Goal: Task Accomplishment & Management: Manage account settings

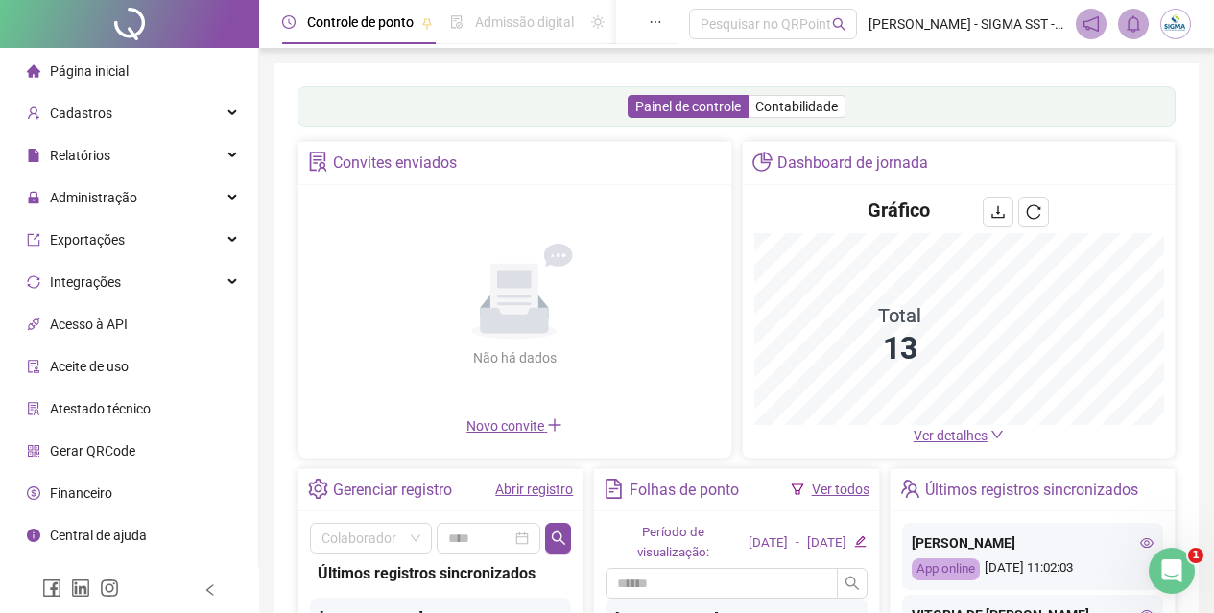
click at [154, 176] on ul "Página inicial Cadastros Relatórios Administração Exportações Integrações Acess…" at bounding box center [129, 324] width 259 height 553
click at [166, 195] on div "Administração" at bounding box center [129, 197] width 250 height 38
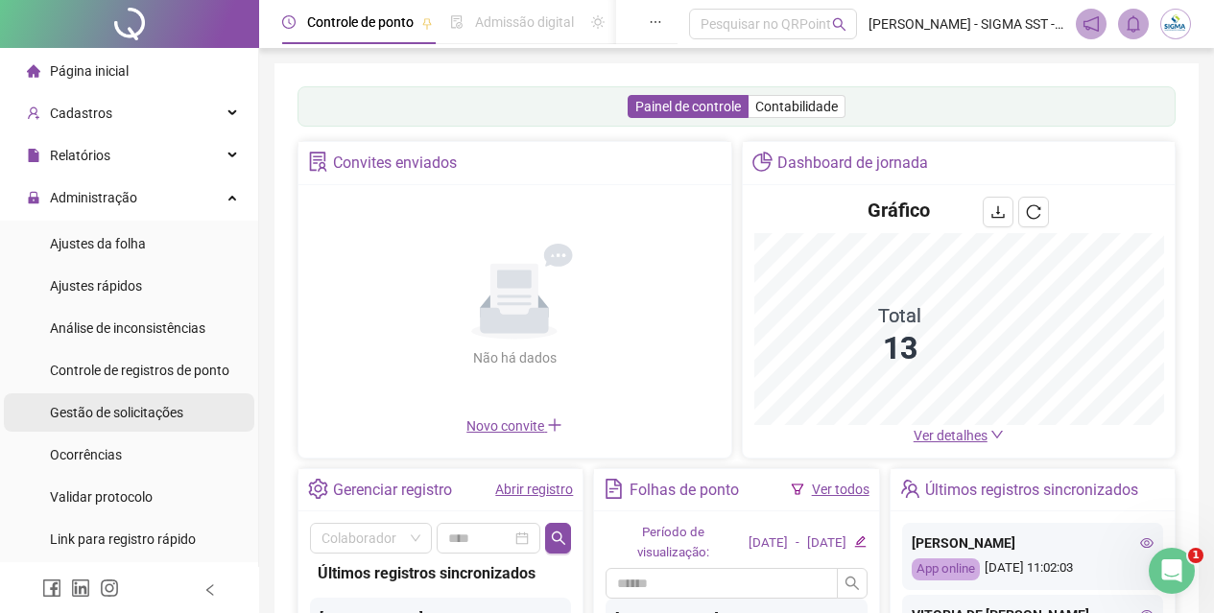
click at [168, 420] on span "Gestão de solicitações" at bounding box center [116, 412] width 133 height 15
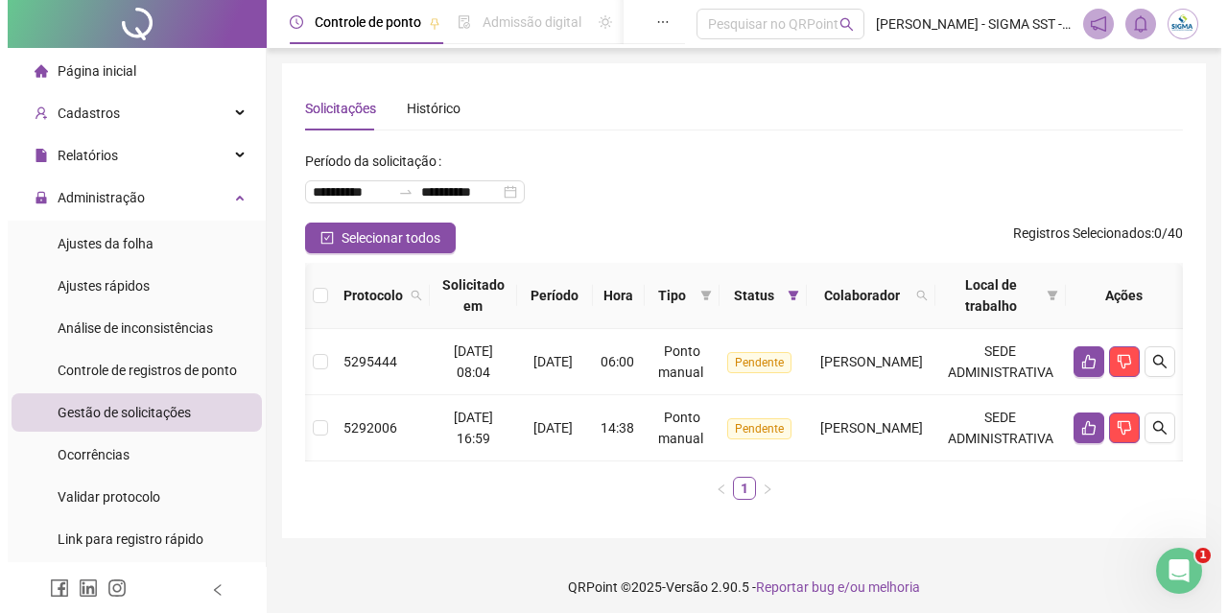
scroll to position [0, 53]
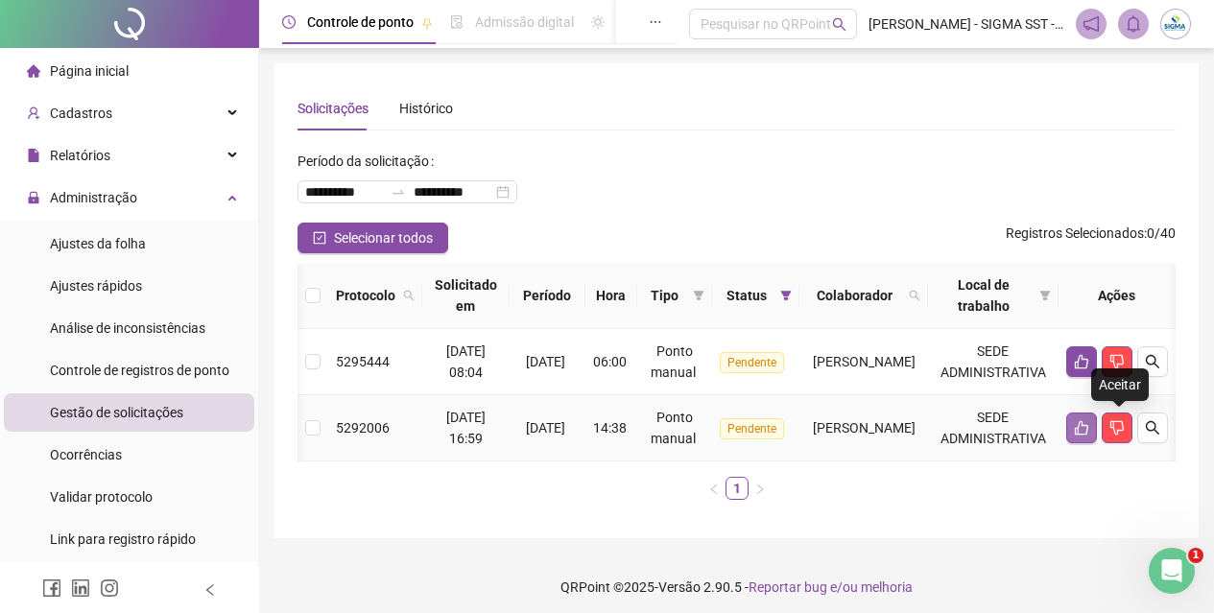
click at [1097, 435] on button "button" at bounding box center [1081, 428] width 31 height 31
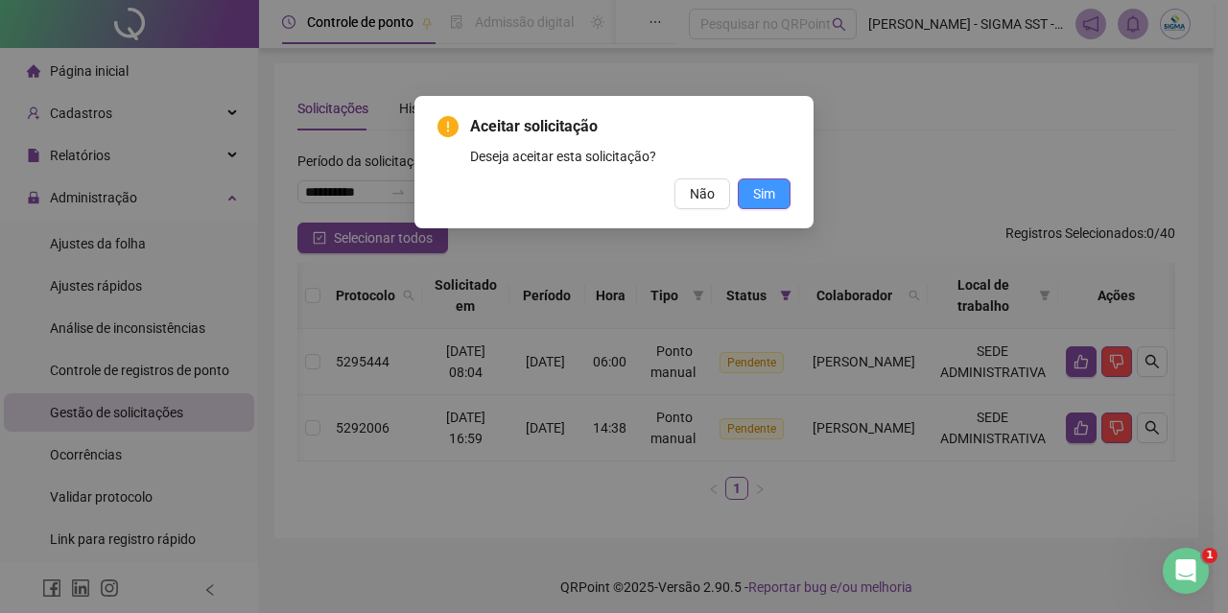
click at [741, 189] on button "Sim" at bounding box center [764, 193] width 53 height 31
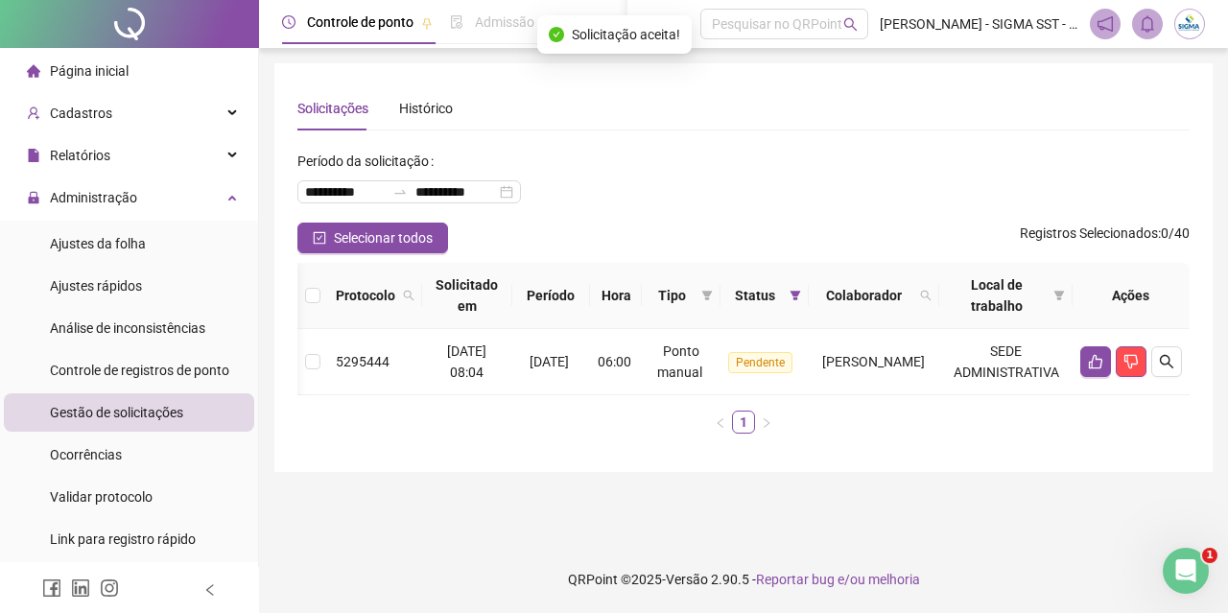
scroll to position [0, 34]
click at [1090, 363] on icon "like" at bounding box center [1095, 362] width 13 height 14
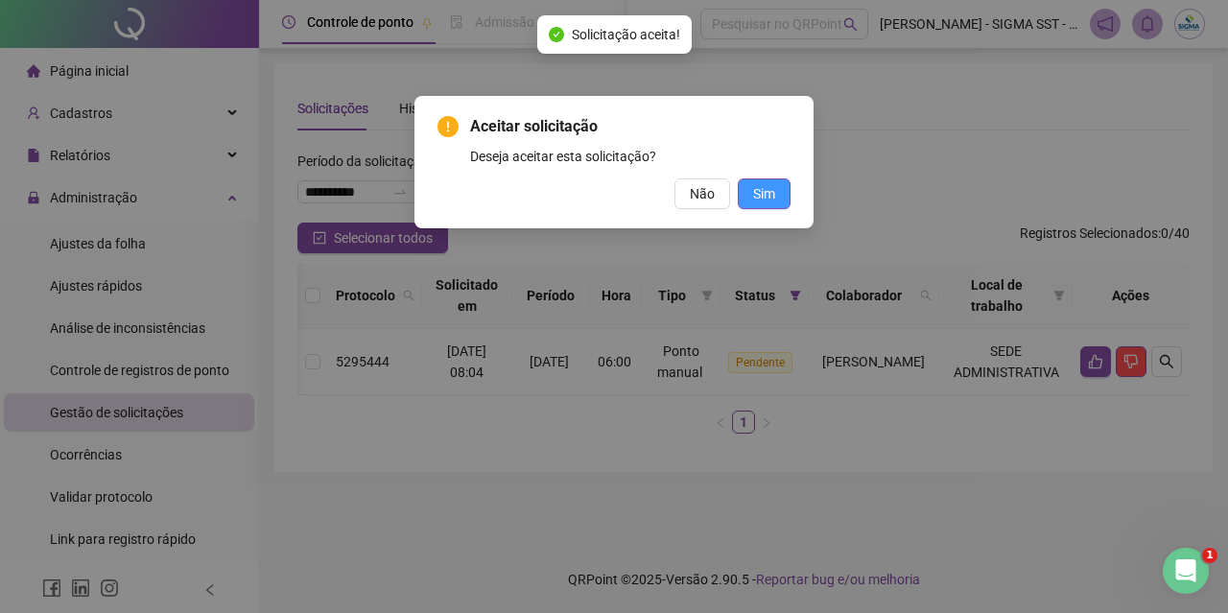
click at [765, 201] on span "Sim" at bounding box center [764, 193] width 22 height 21
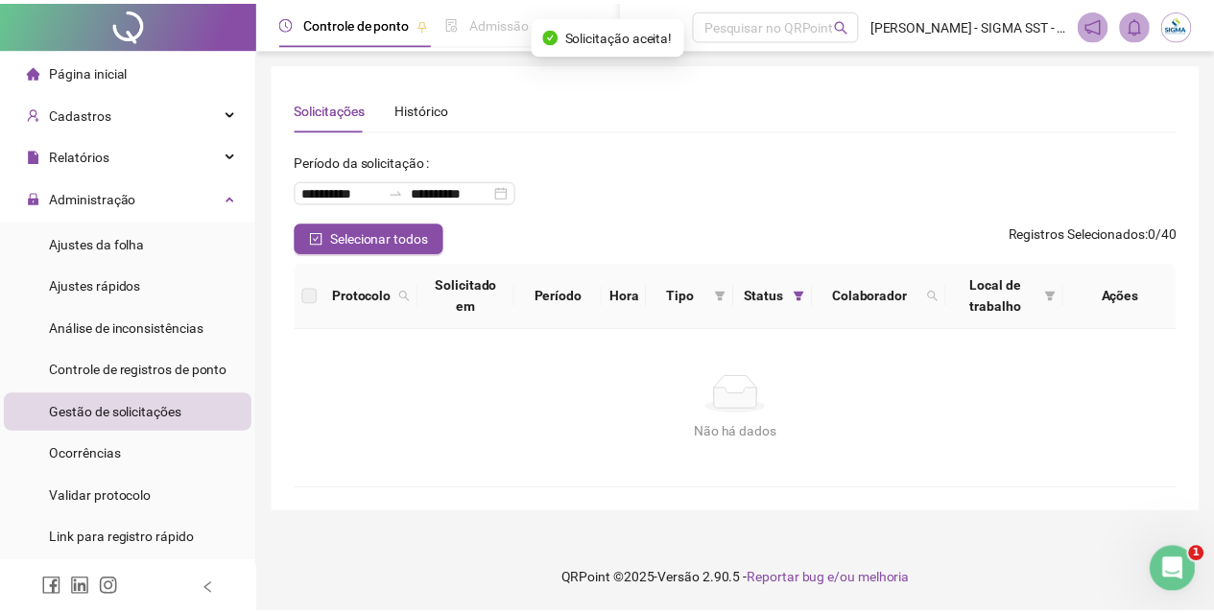
scroll to position [0, 0]
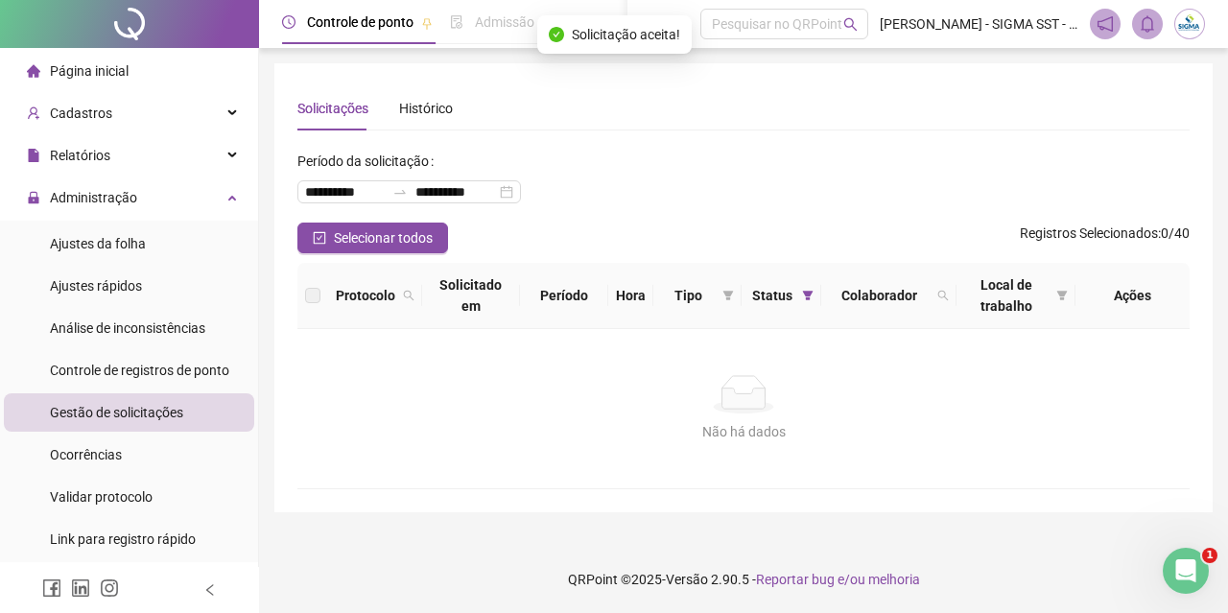
click at [124, 74] on span "Página inicial" at bounding box center [89, 70] width 79 height 15
